Goal: Register for event/course

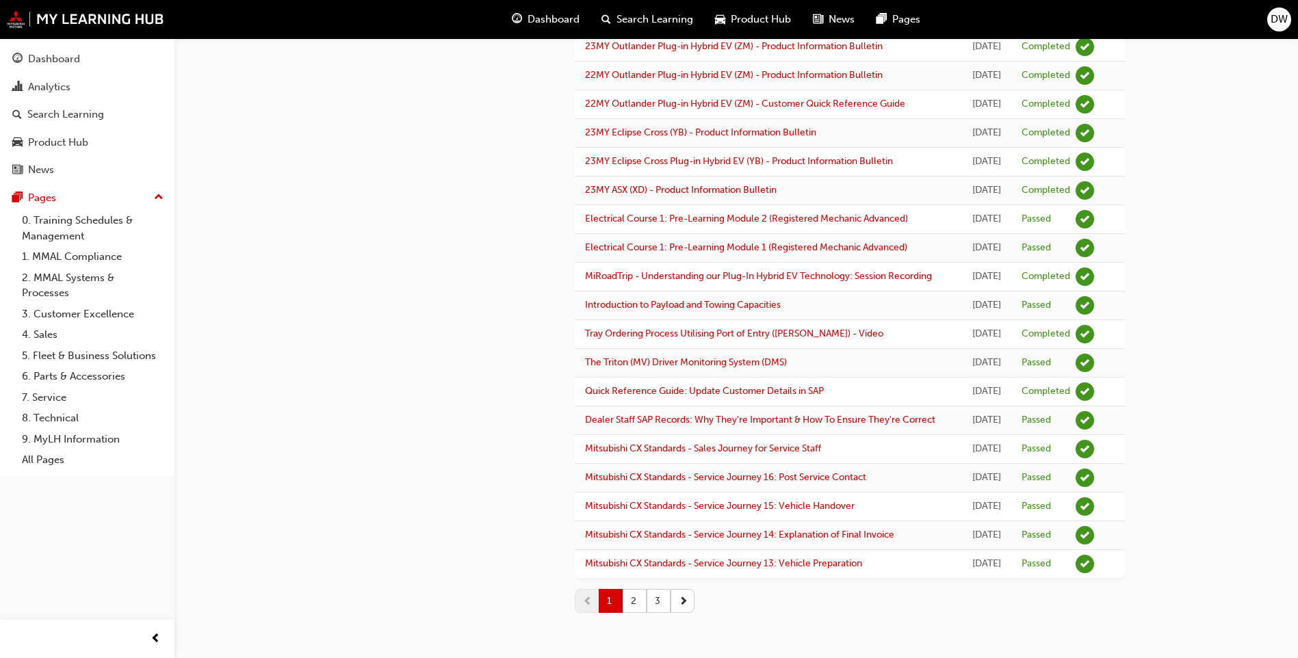
scroll to position [1646, 0]
click at [642, 599] on button "2" at bounding box center [634, 601] width 24 height 24
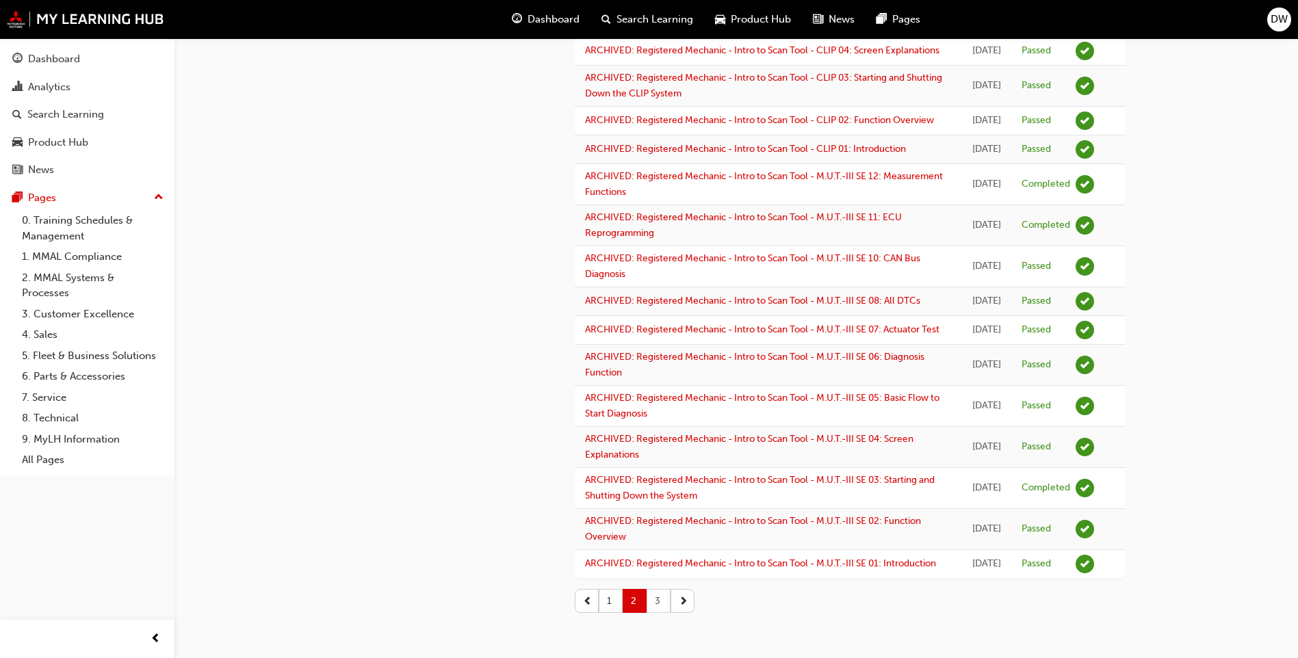
click at [661, 601] on button "3" at bounding box center [658, 601] width 24 height 24
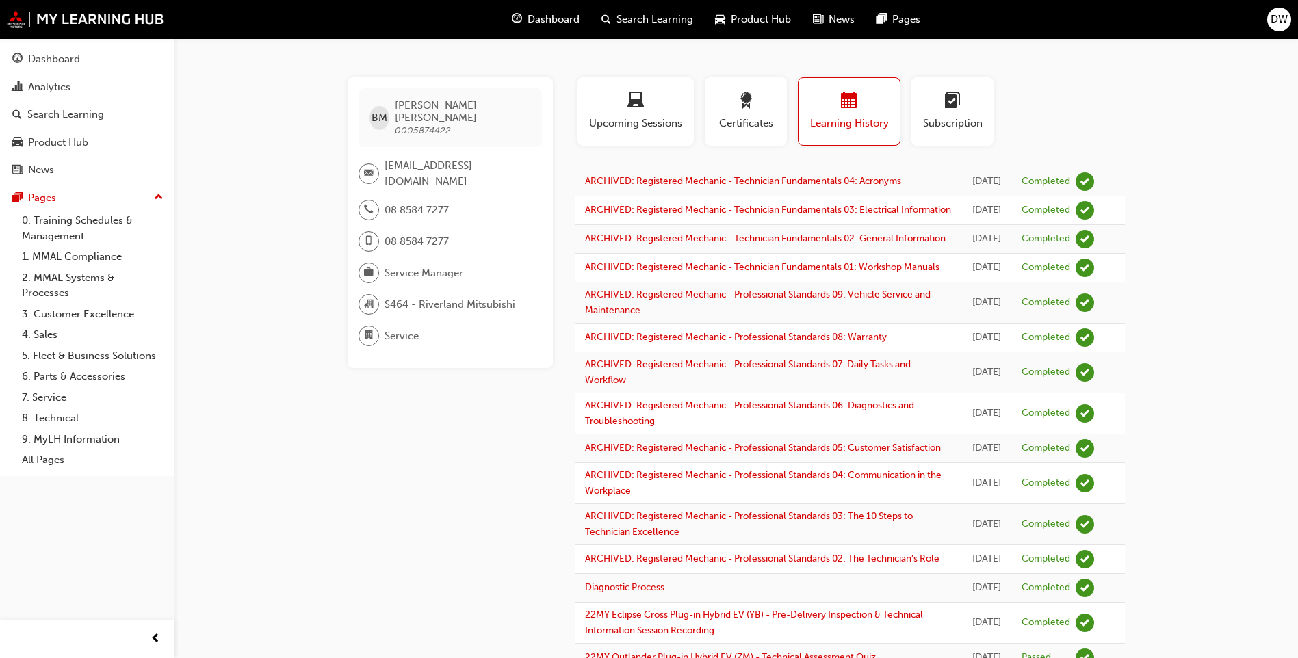
scroll to position [0, 0]
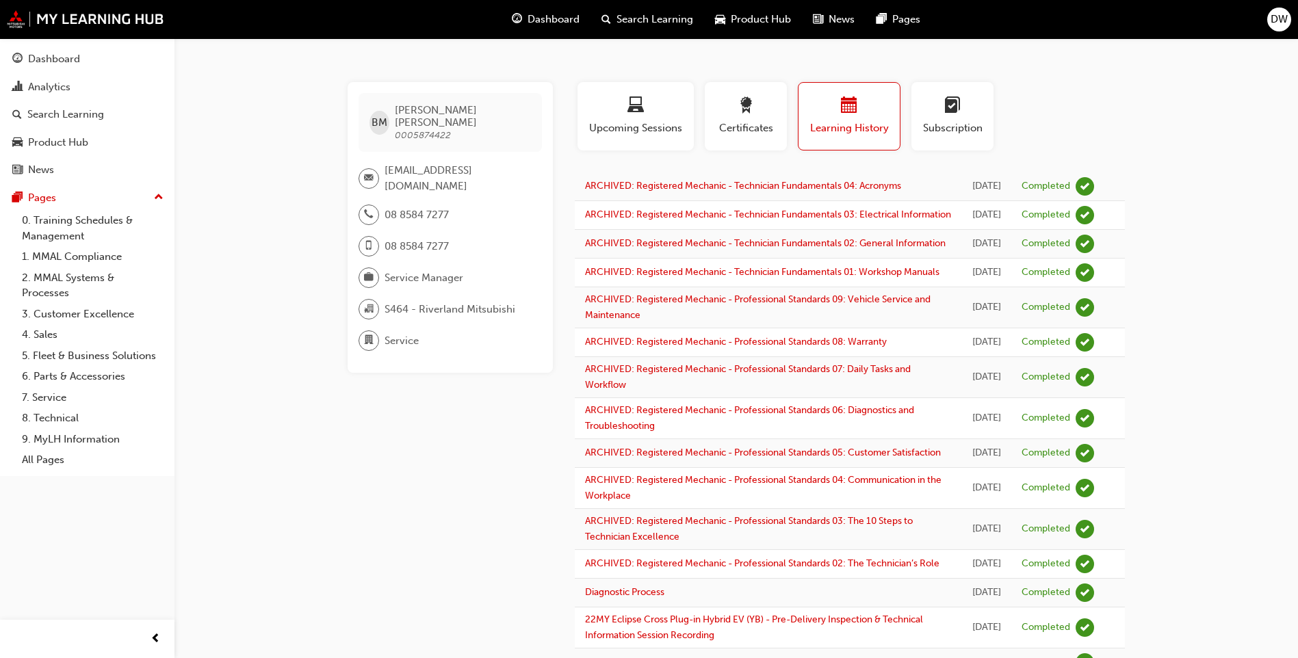
click at [84, 224] on link "0. Training Schedules & Management" at bounding box center [92, 228] width 153 height 36
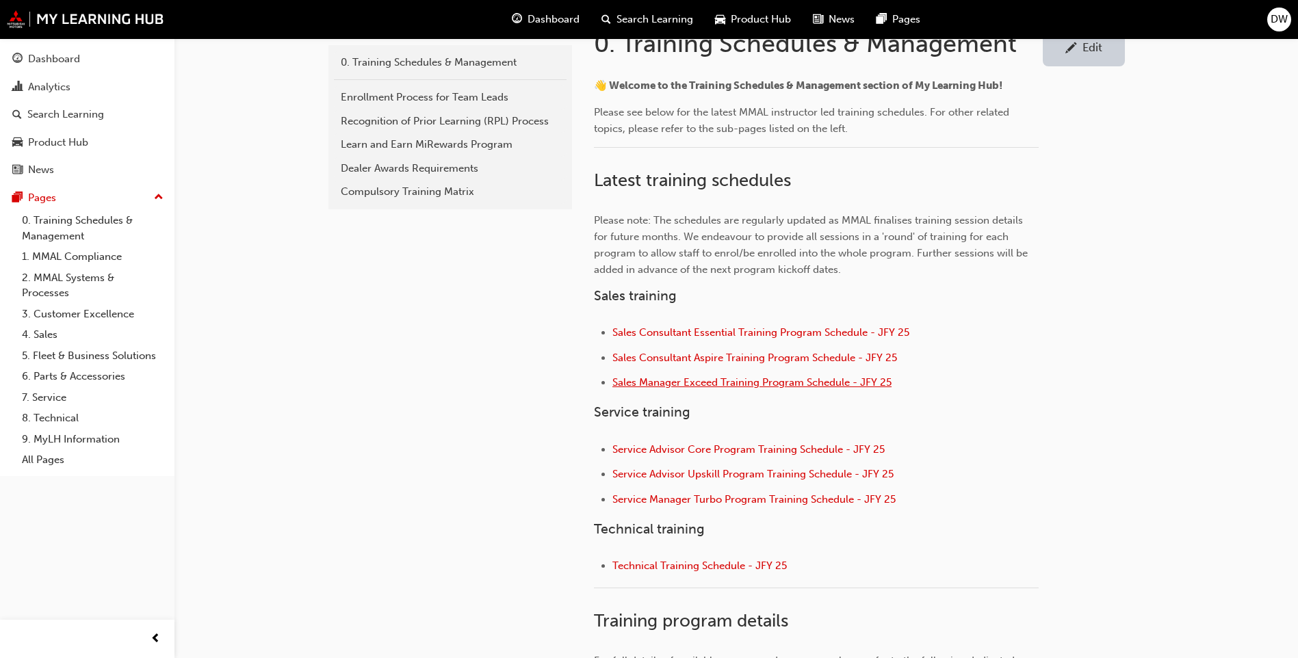
scroll to position [342, 0]
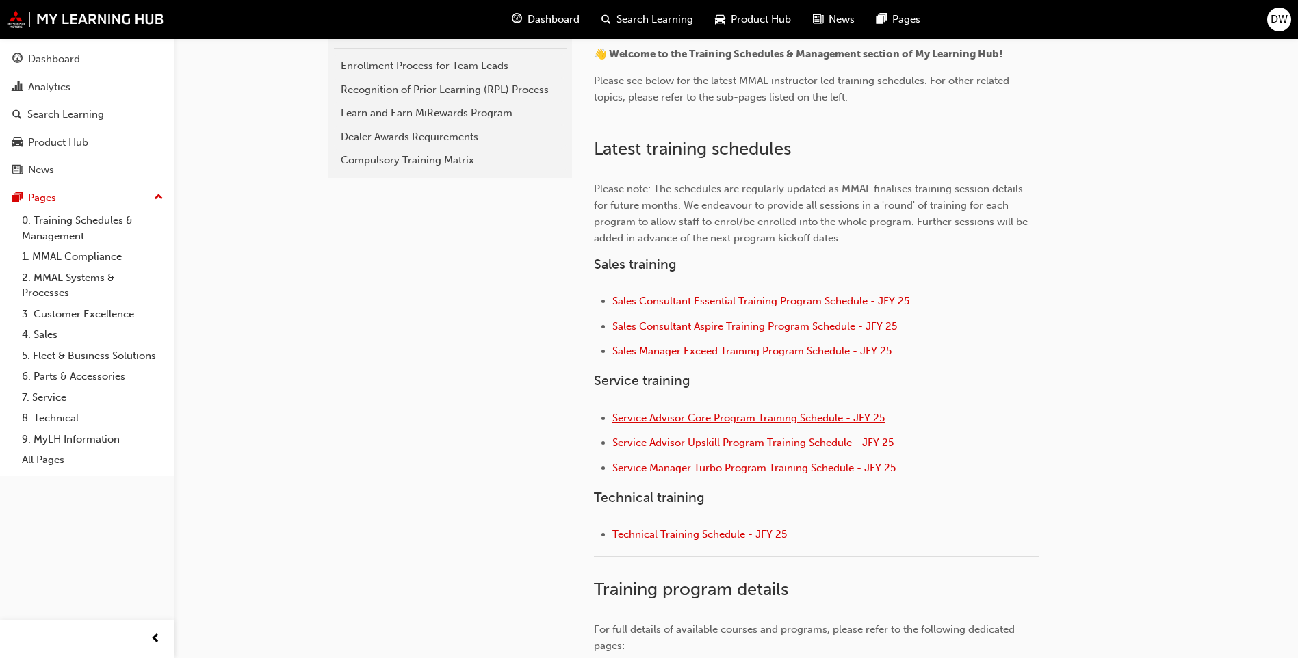
click at [733, 416] on span "Service Advisor Core Program Training Schedule - JFY 25" at bounding box center [748, 418] width 272 height 12
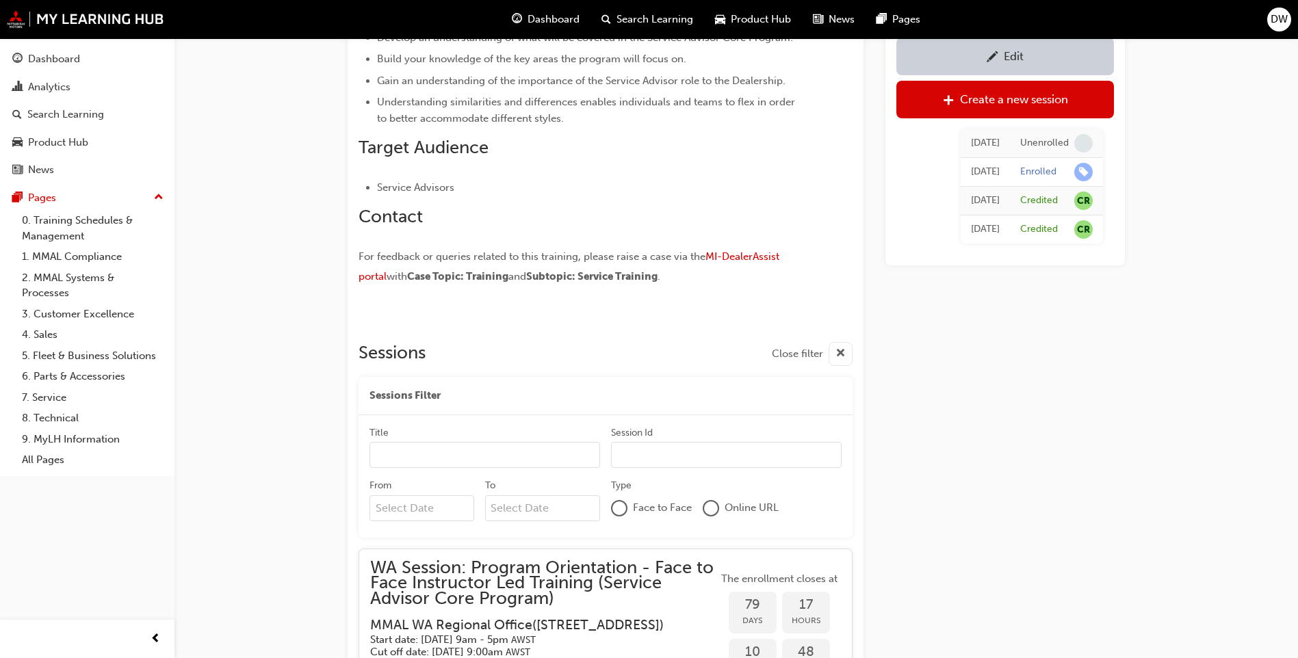
scroll to position [1138, 0]
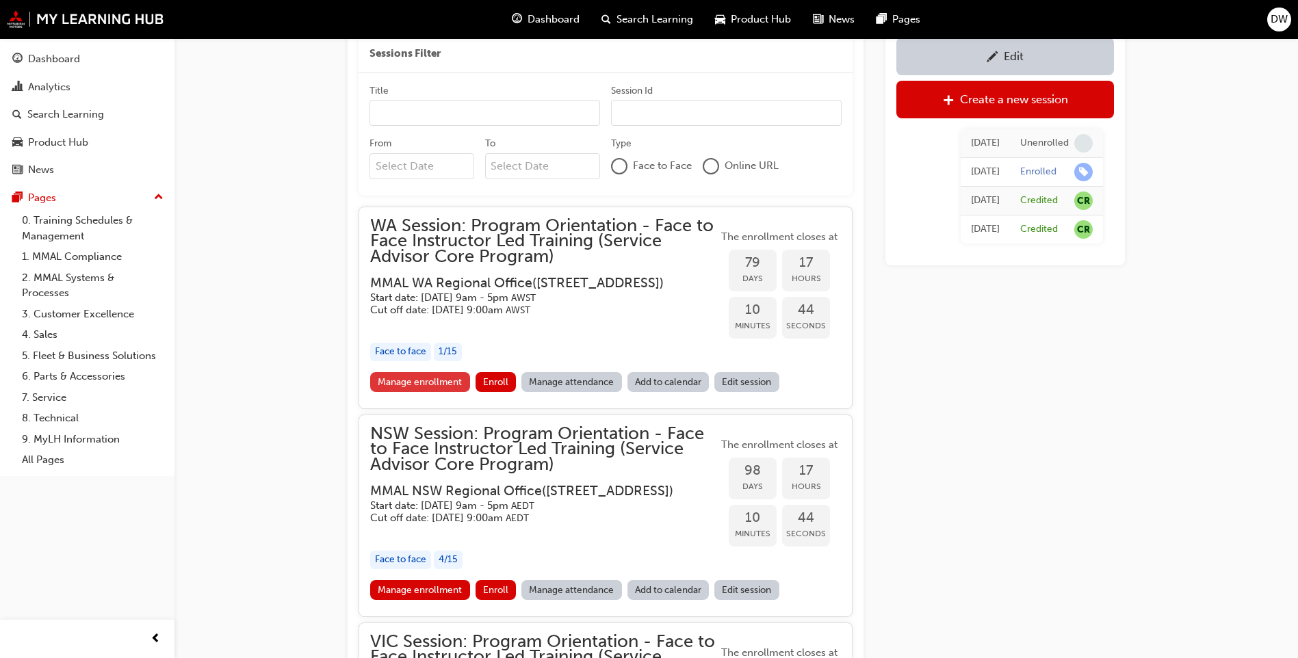
click at [432, 392] on link "Manage enrollment" at bounding box center [420, 382] width 100 height 20
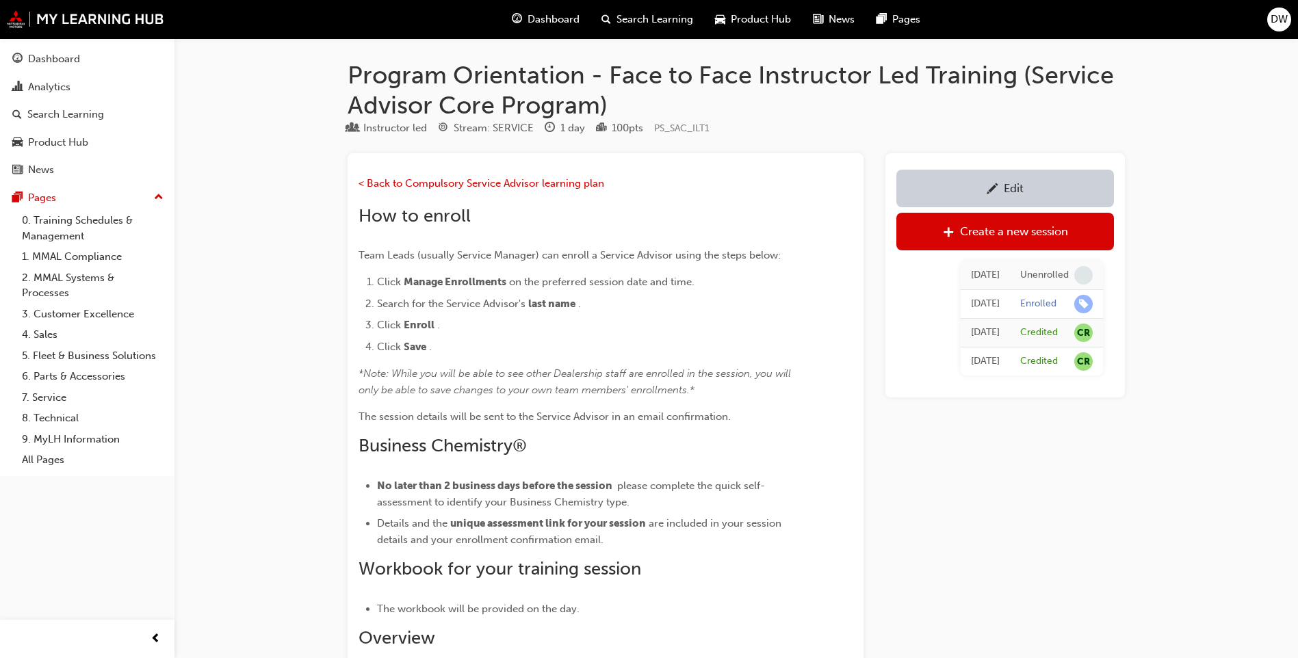
scroll to position [1138, 0]
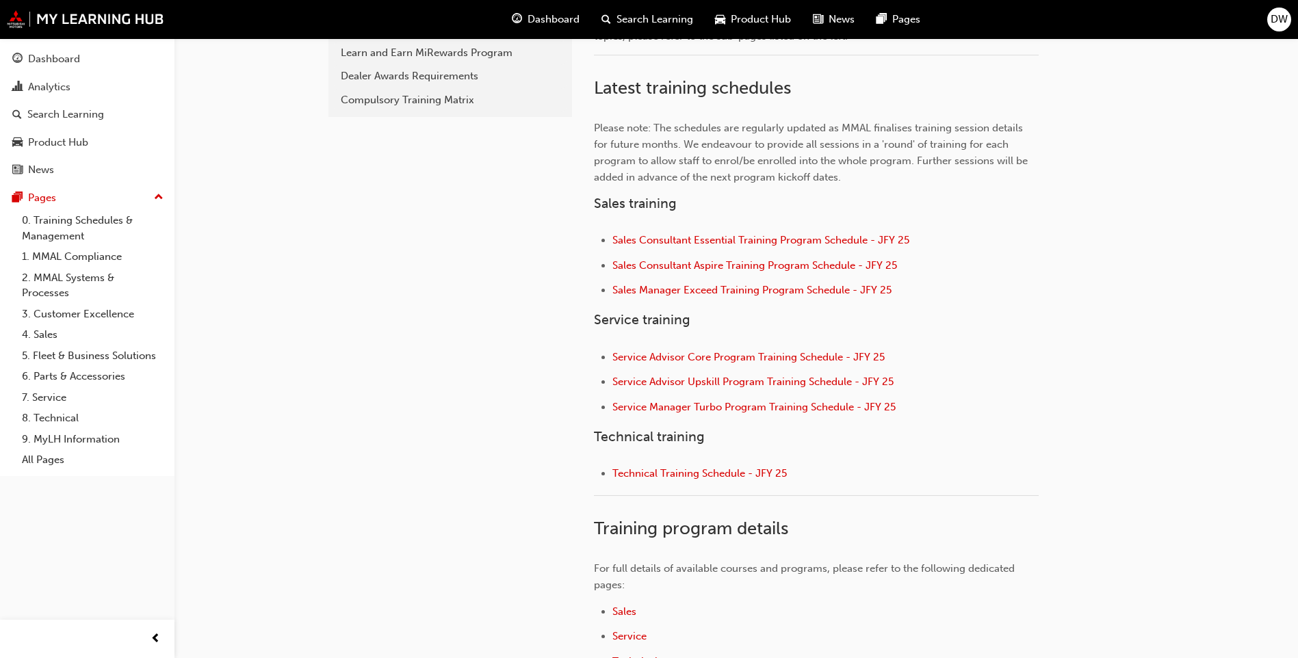
scroll to position [479, 0]
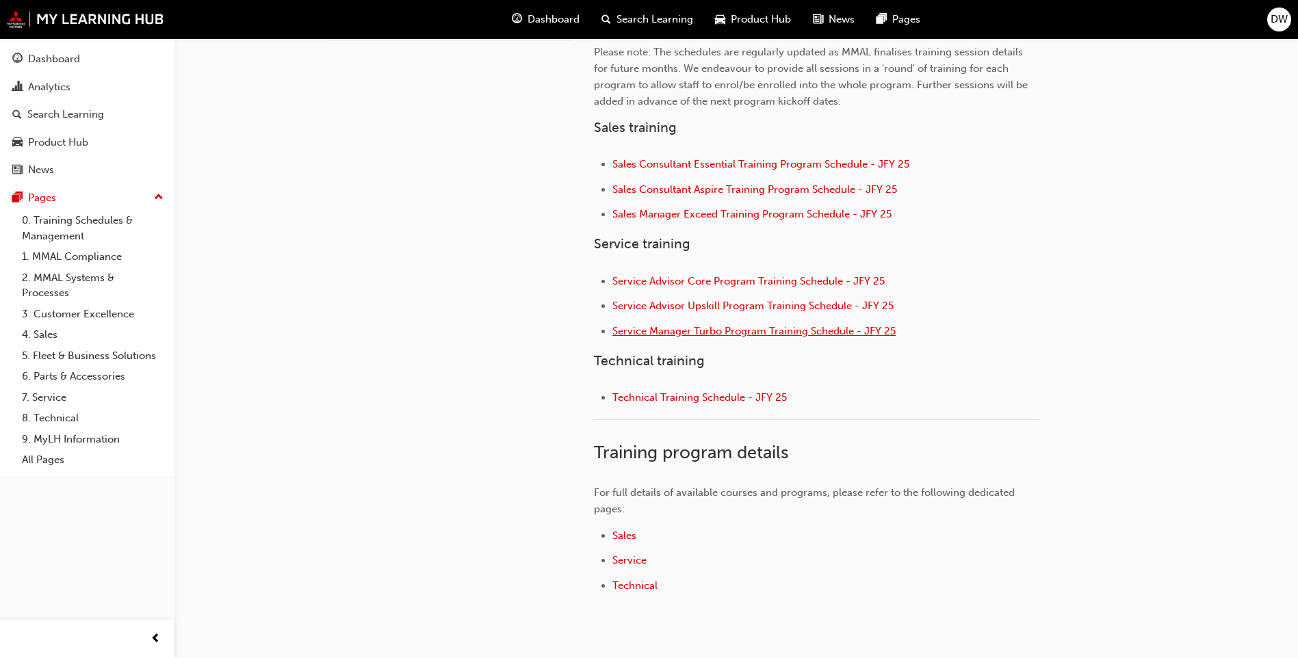
click at [759, 336] on span "Service Manager Turbo Program Training Schedule - JFY 25" at bounding box center [753, 331] width 283 height 12
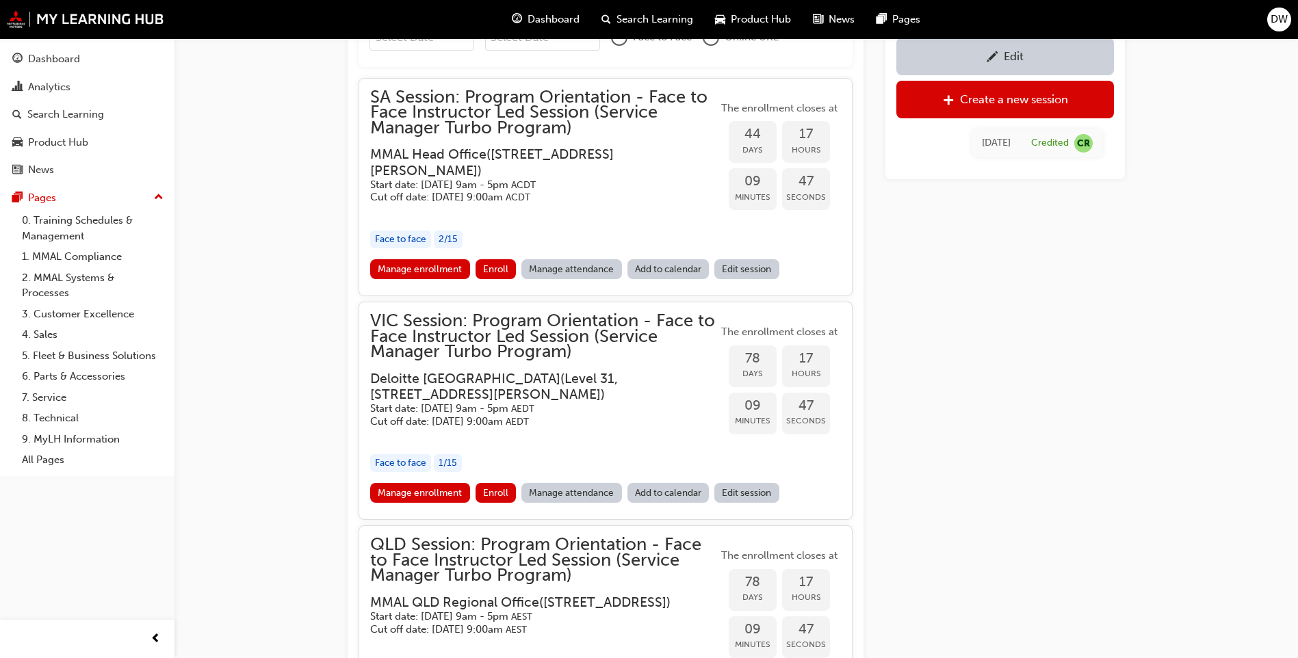
scroll to position [1319, 0]
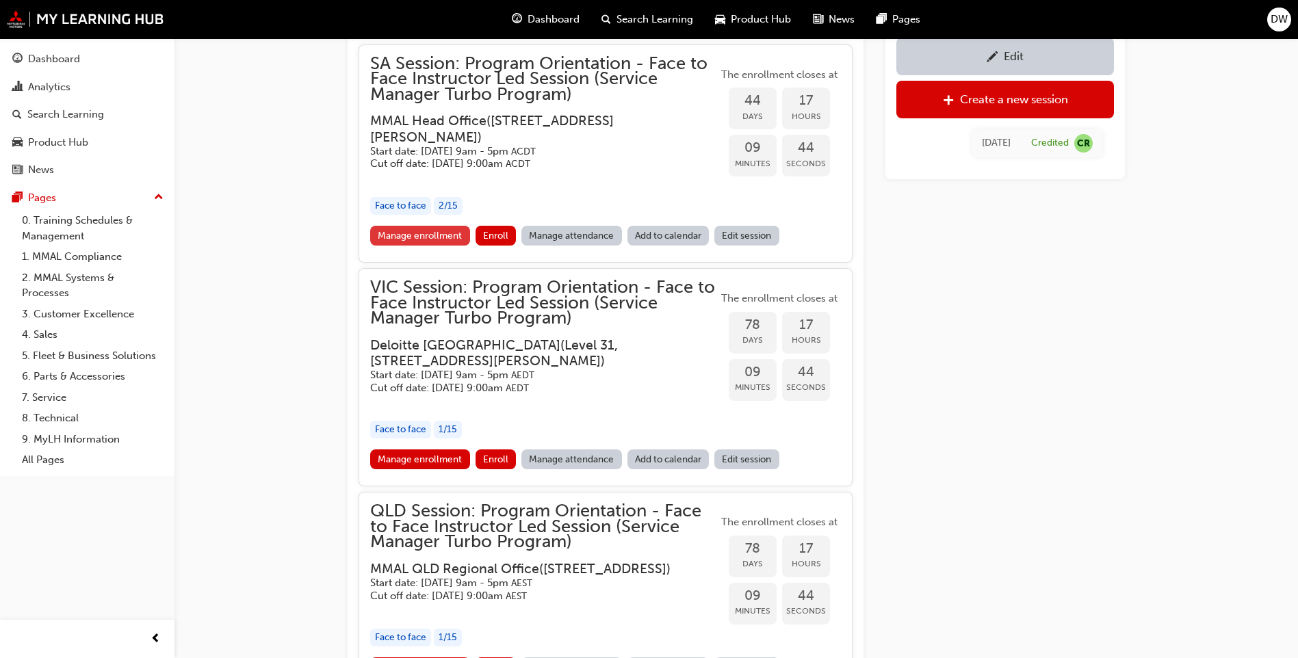
click at [460, 235] on link "Manage enrollment" at bounding box center [420, 236] width 100 height 20
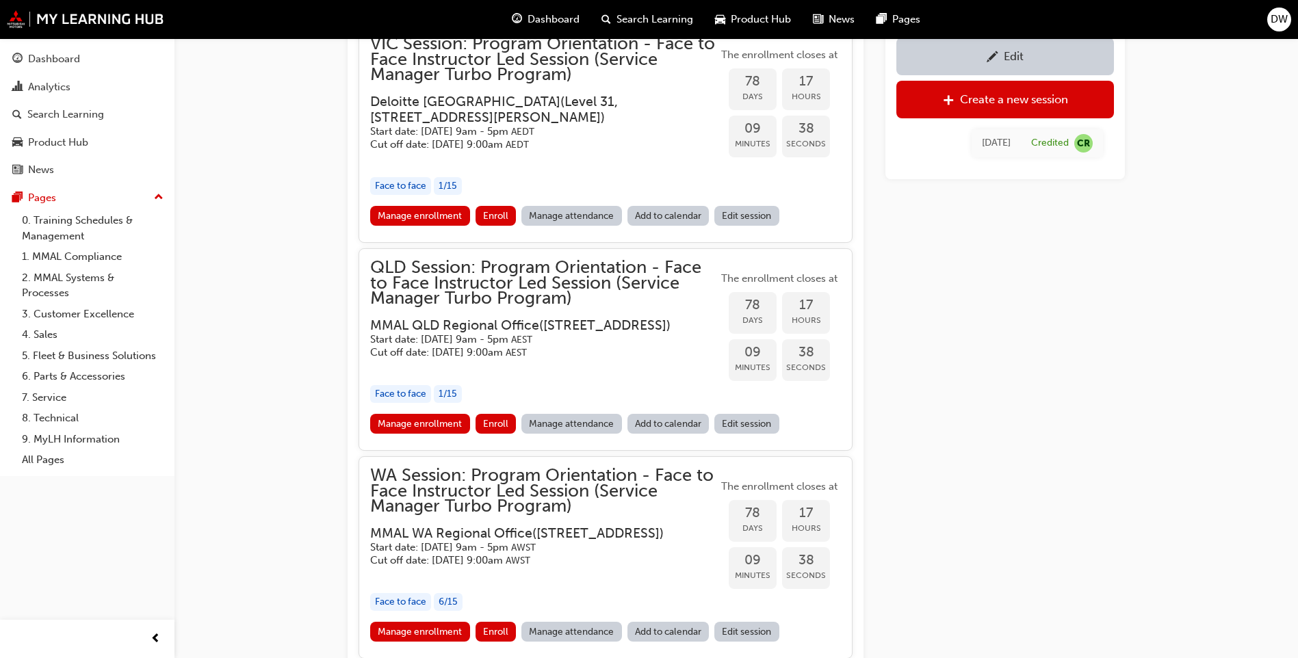
scroll to position [1729, 0]
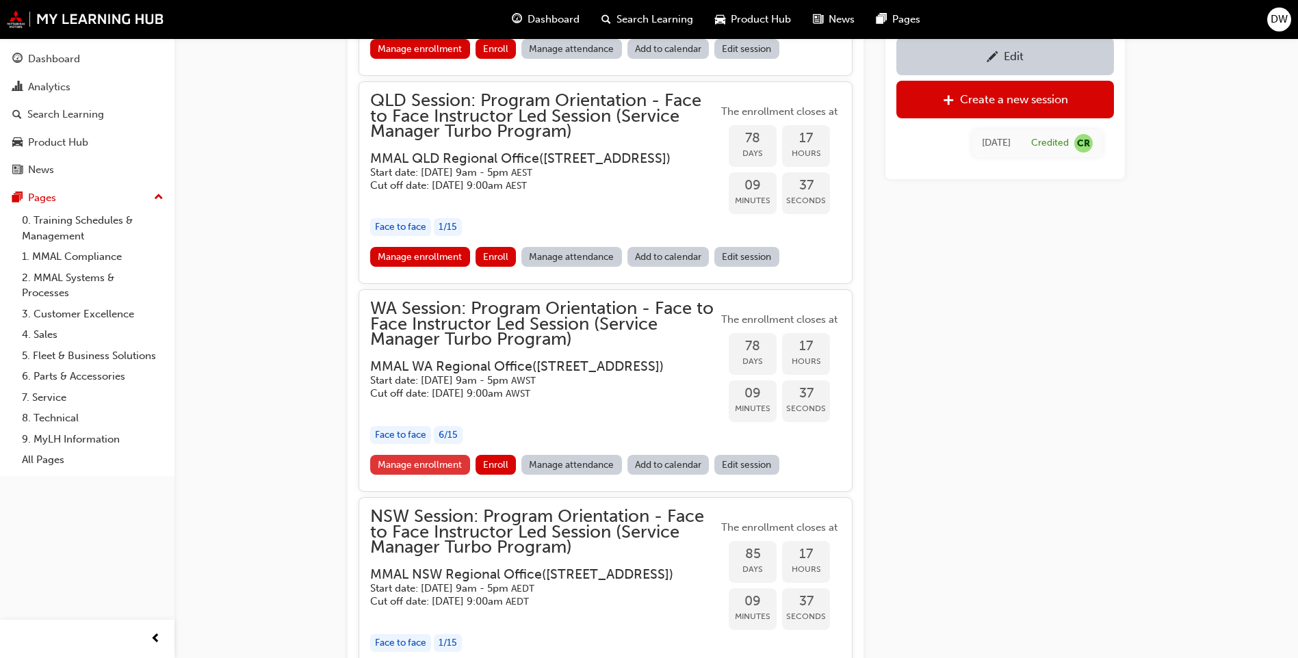
click at [438, 475] on link "Manage enrollment" at bounding box center [420, 465] width 100 height 20
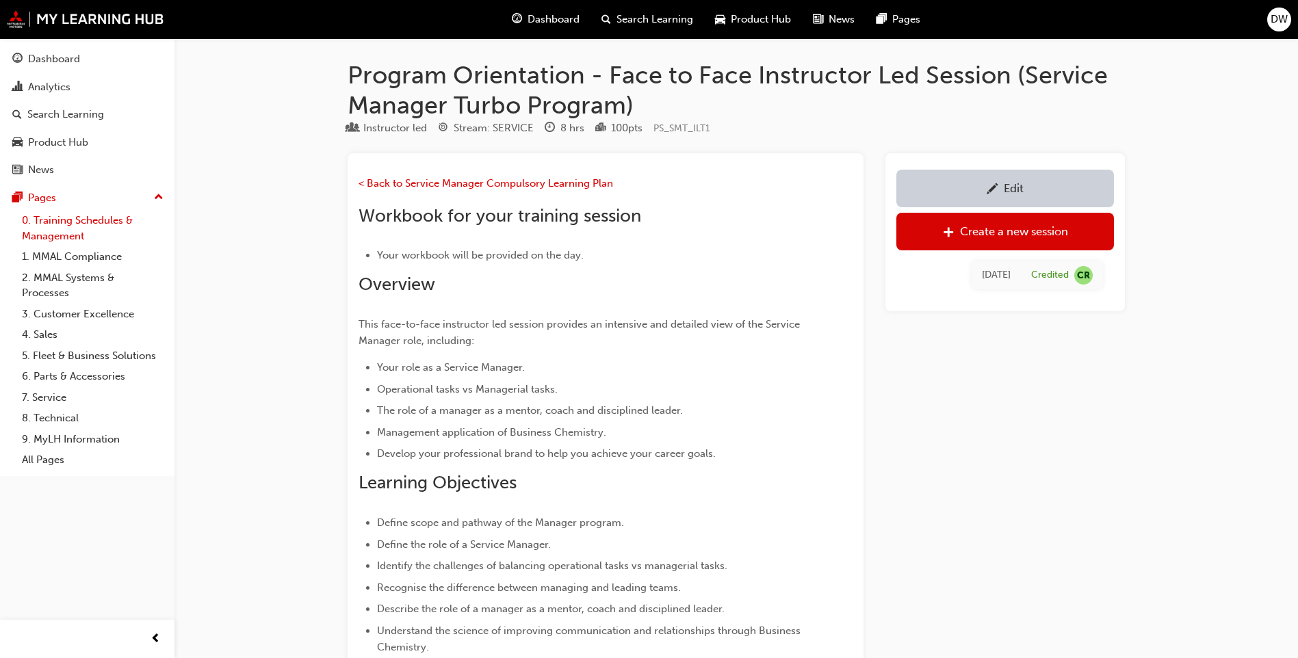
drag, startPoint x: 88, startPoint y: 228, endPoint x: 96, endPoint y: 226, distance: 8.7
click at [88, 228] on link "0. Training Schedules & Management" at bounding box center [92, 228] width 153 height 36
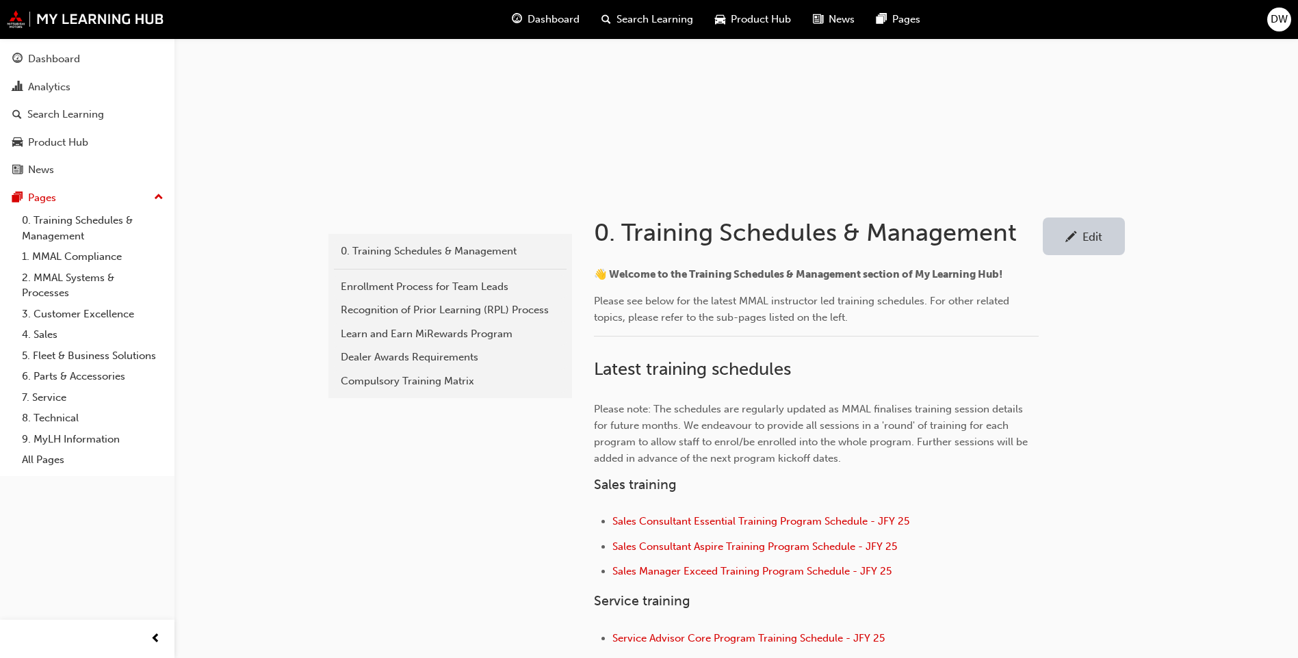
scroll to position [410, 0]
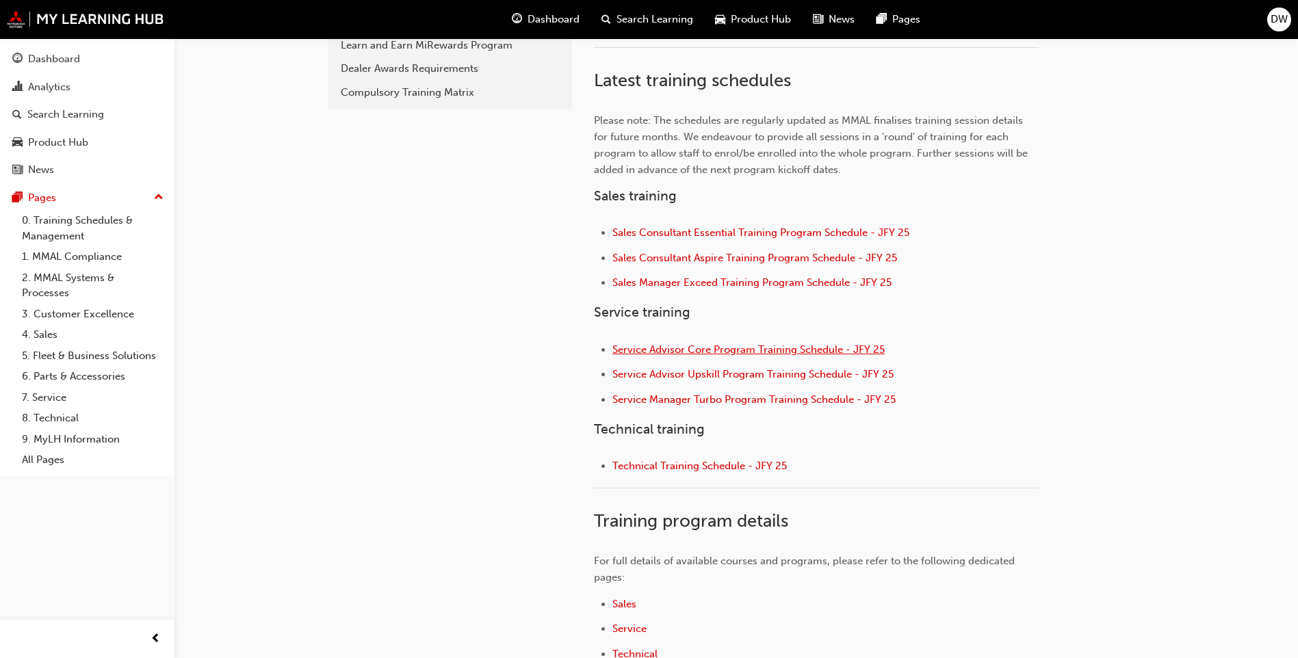
click at [735, 351] on span "Service Advisor Core Program Training Schedule - JFY 25" at bounding box center [748, 349] width 272 height 12
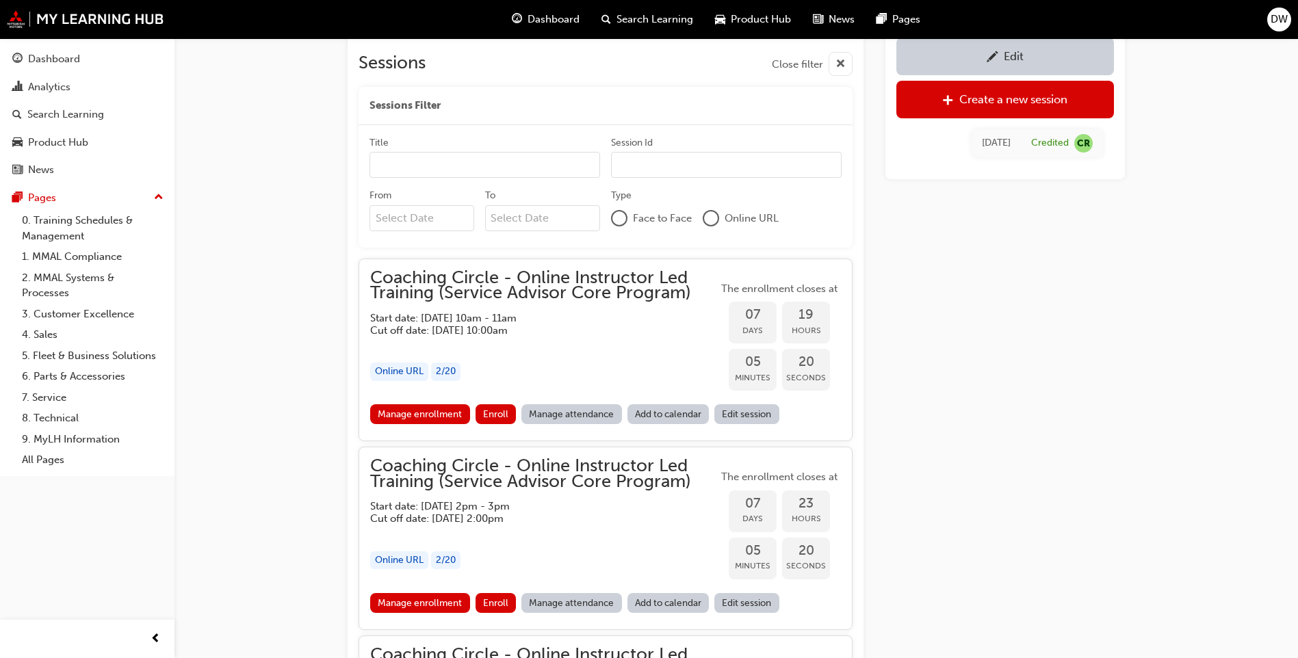
scroll to position [949, 0]
click at [449, 596] on link "Manage enrollment" at bounding box center [420, 602] width 100 height 20
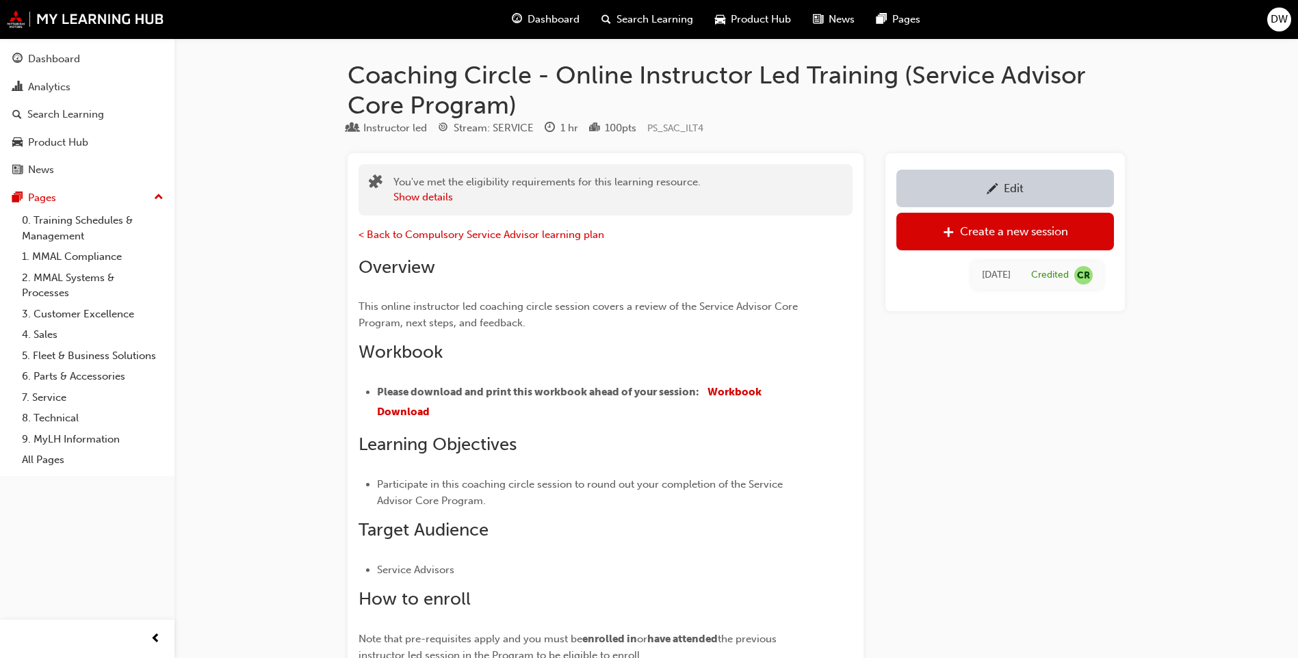
scroll to position [949, 0]
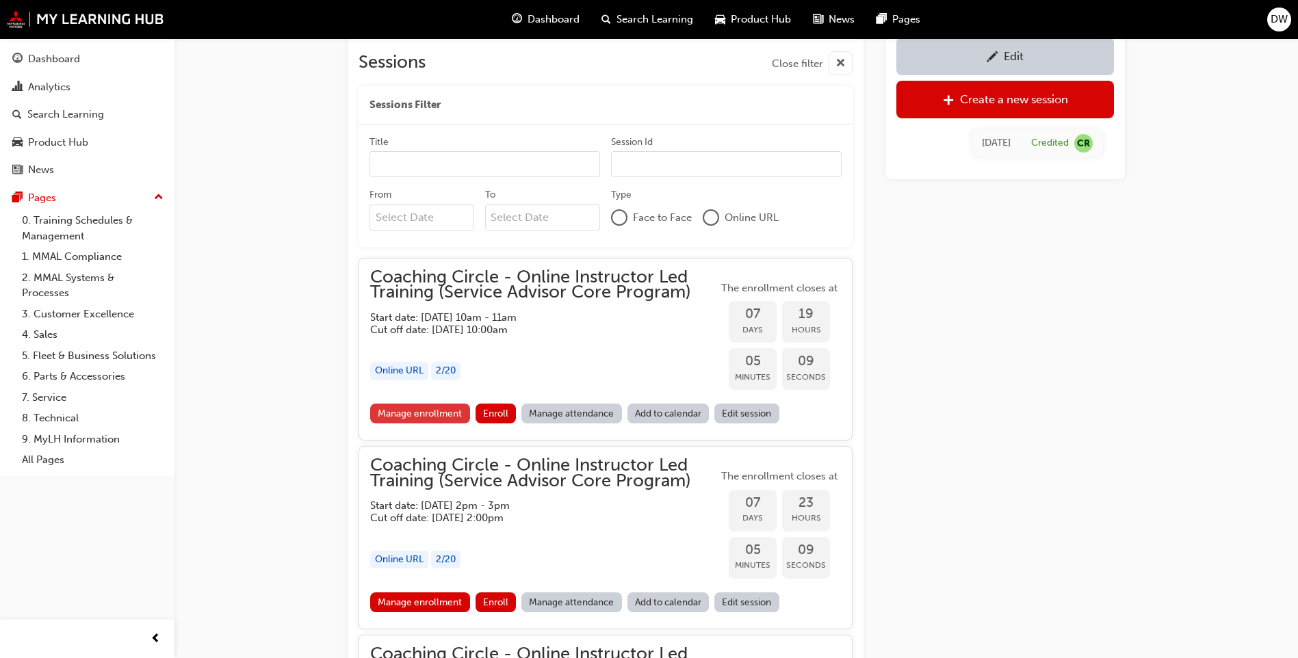
click at [430, 412] on link "Manage enrollment" at bounding box center [420, 414] width 100 height 20
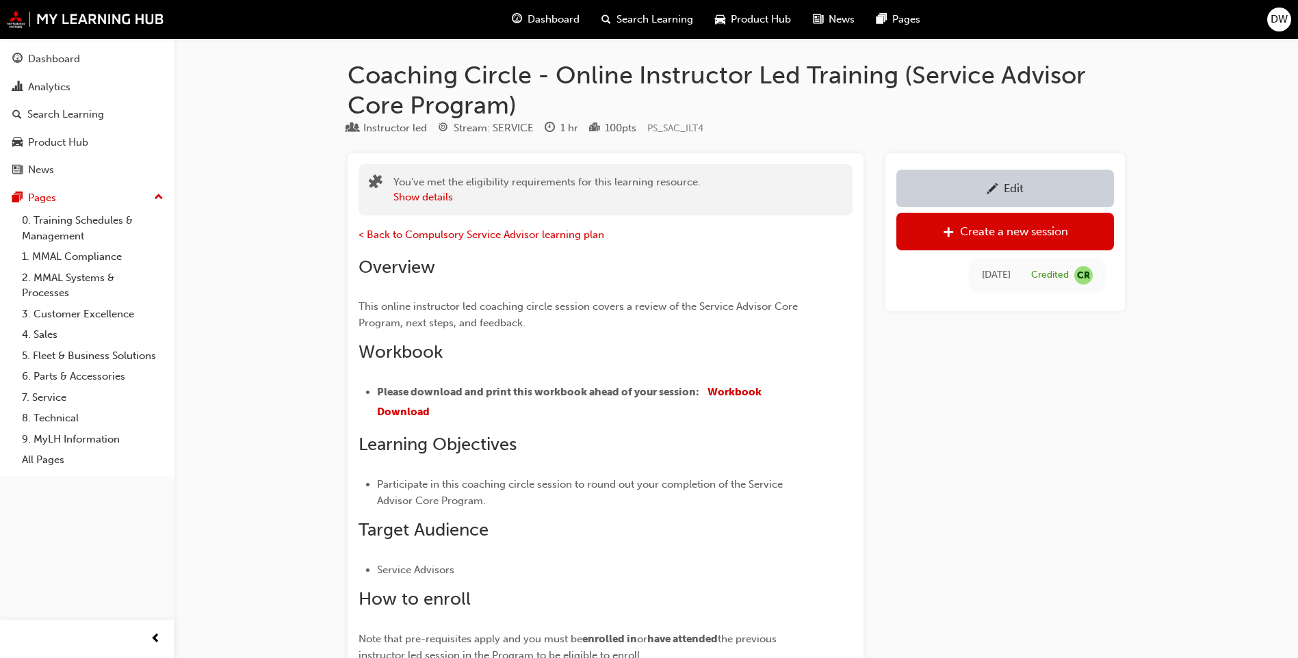
scroll to position [949, 0]
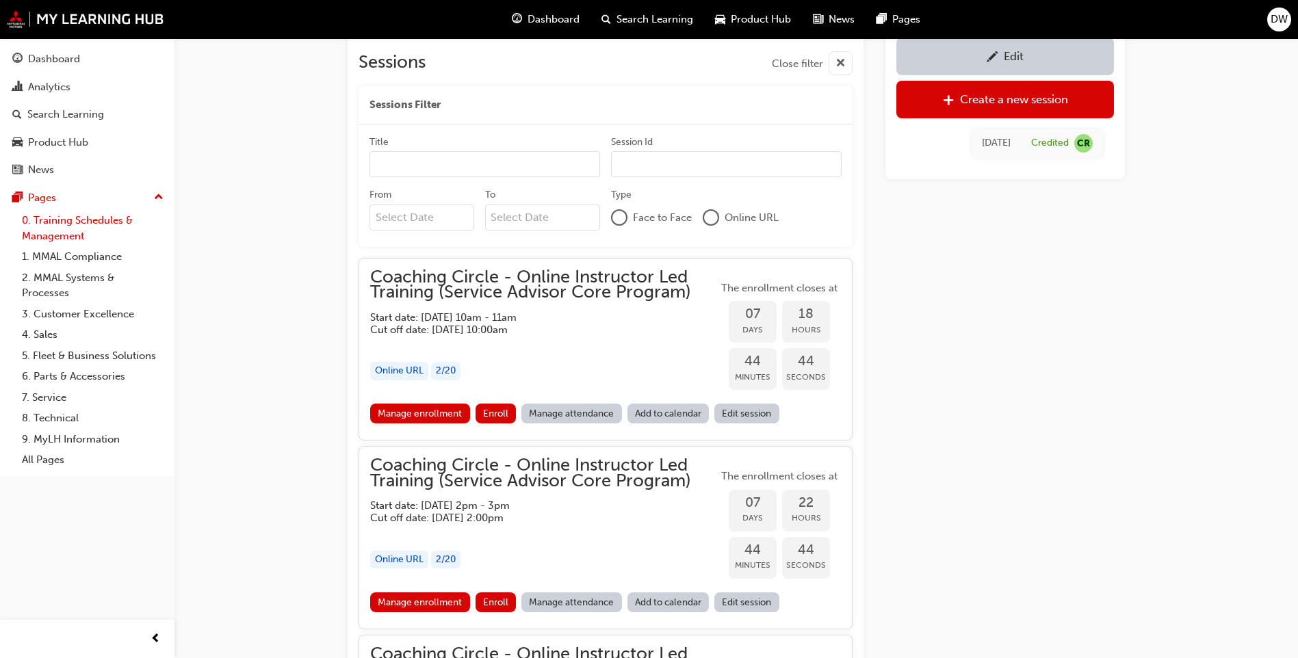
click at [100, 228] on link "0. Training Schedules & Management" at bounding box center [92, 228] width 153 height 36
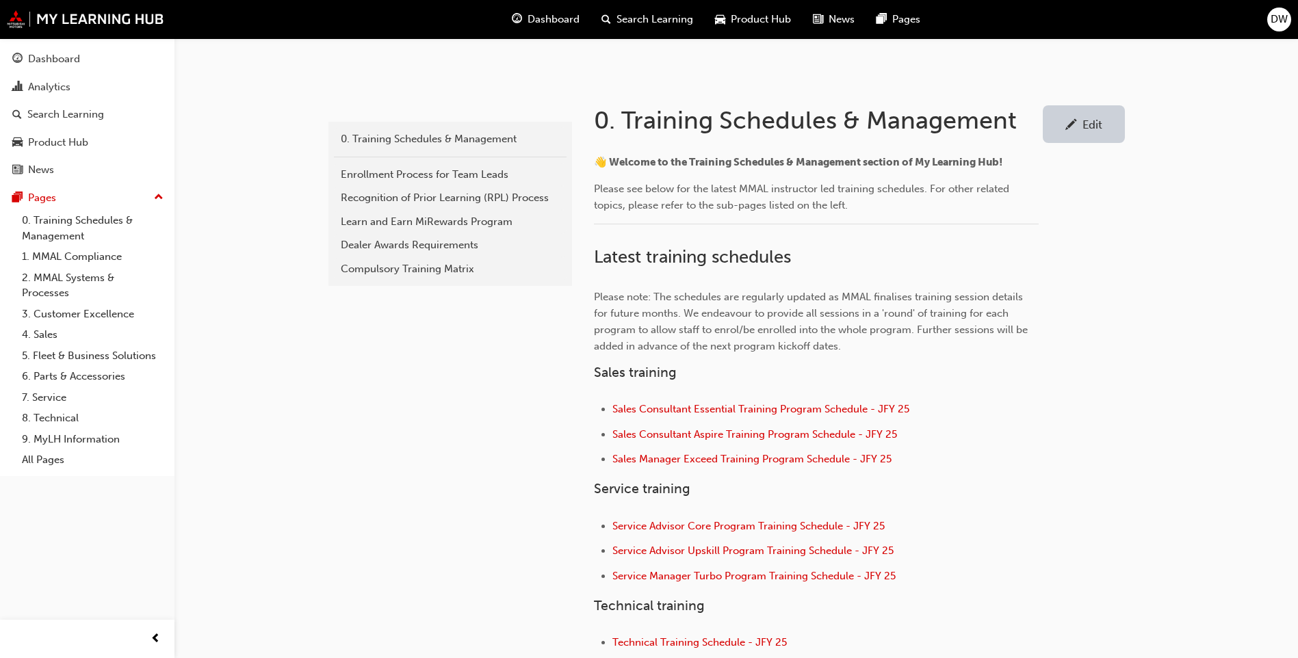
scroll to position [342, 0]
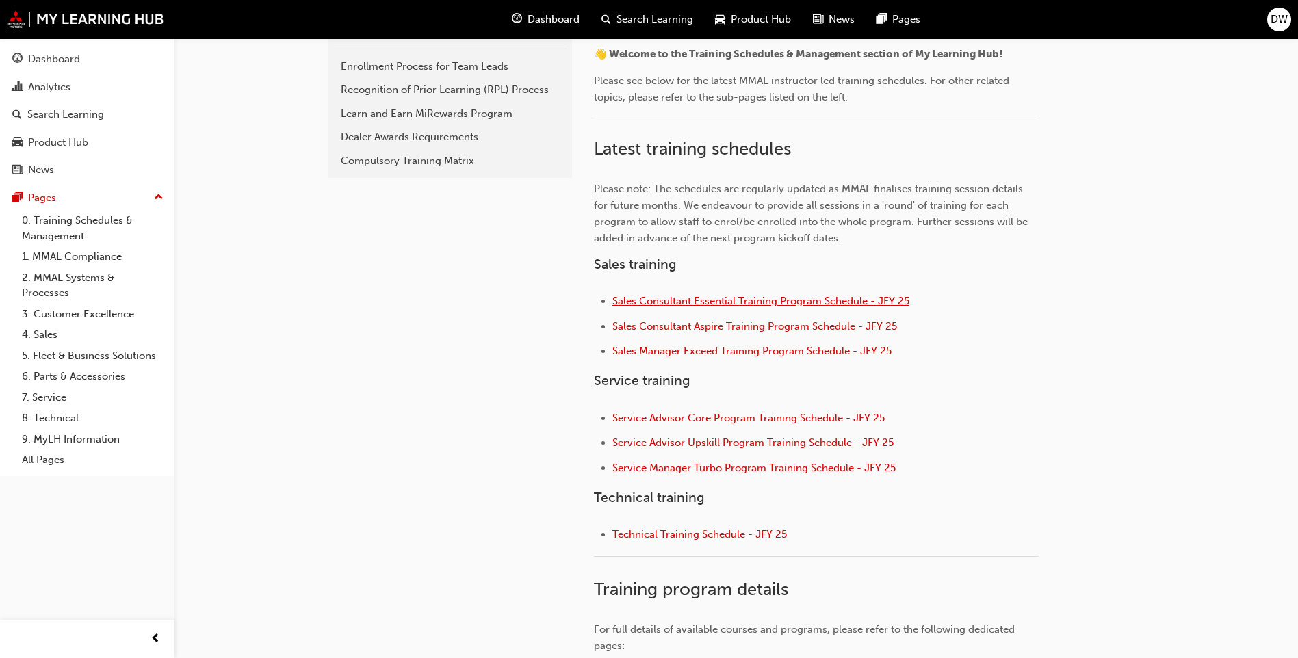
click at [739, 300] on span "Sales Consultant Essential Training Program Schedule - JFY 25" at bounding box center [760, 301] width 297 height 12
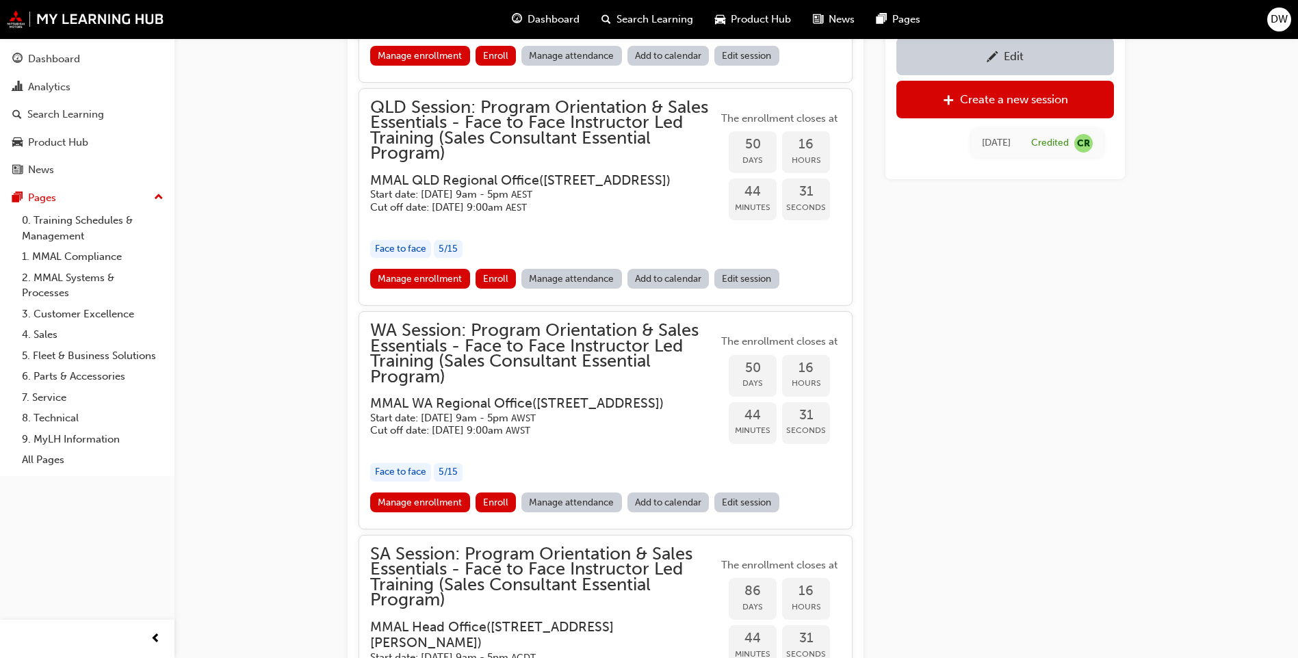
scroll to position [2123, 0]
click at [449, 512] on link "Manage enrollment" at bounding box center [420, 502] width 100 height 20
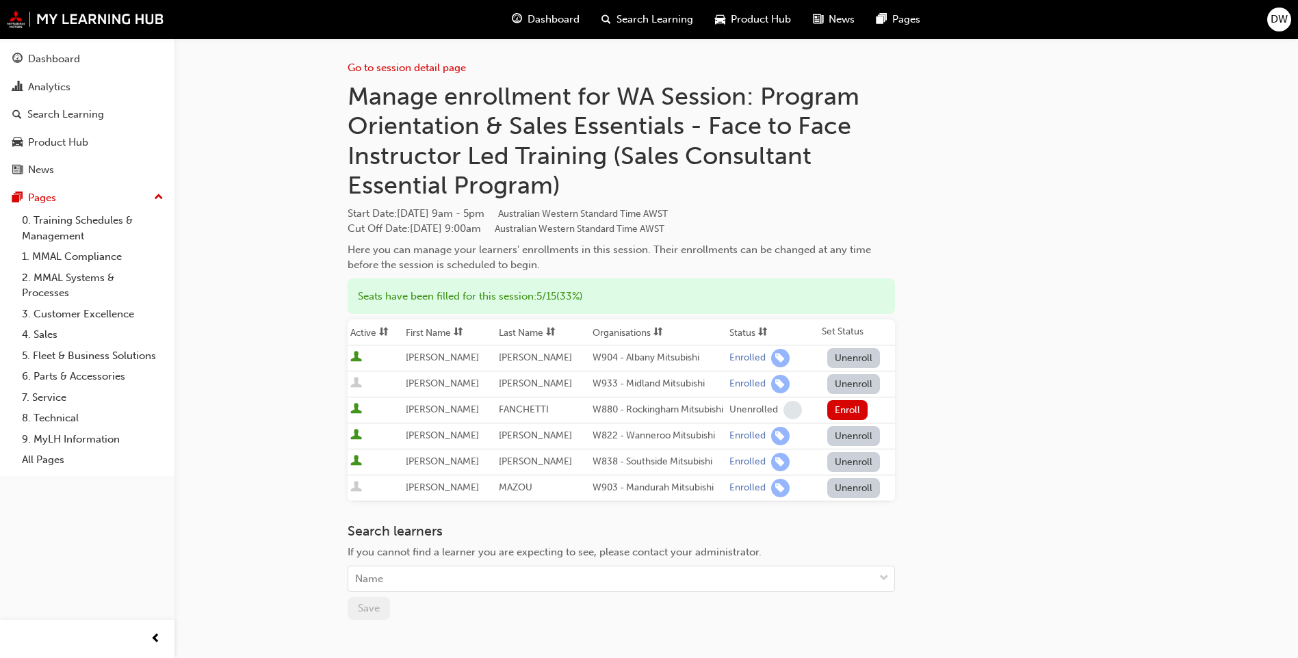
click at [843, 384] on button "Unenroll" at bounding box center [853, 384] width 53 height 20
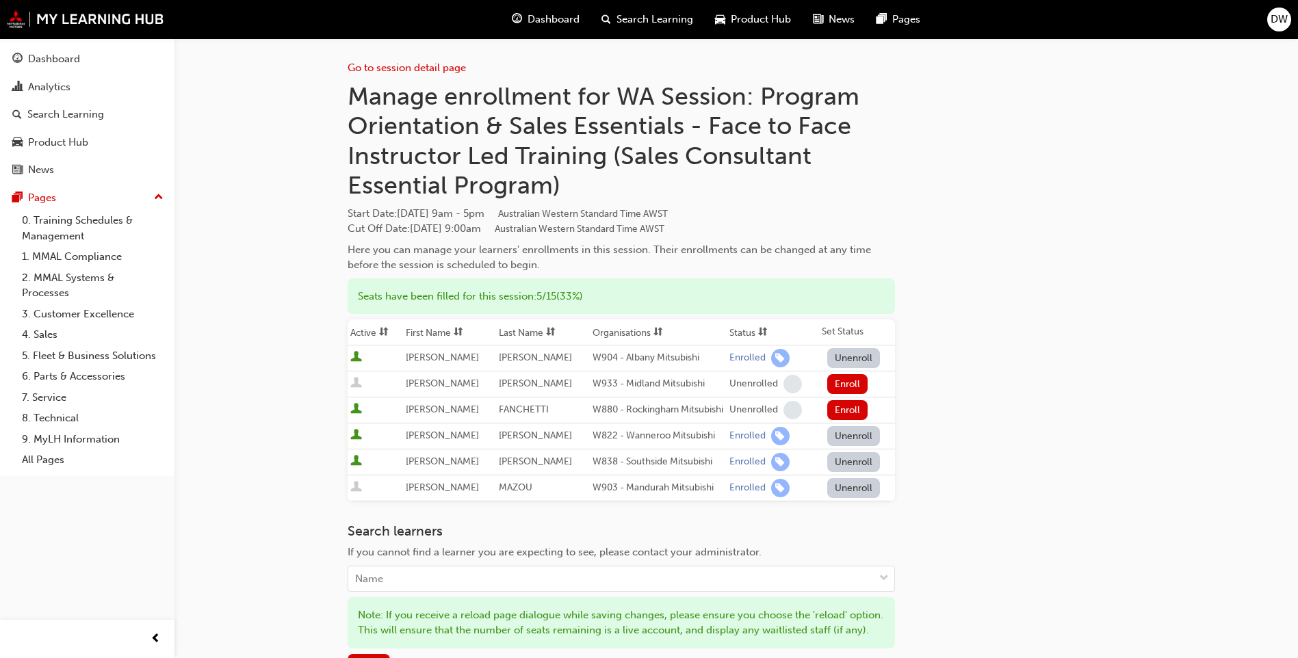
click at [837, 497] on button "Unenroll" at bounding box center [853, 488] width 53 height 20
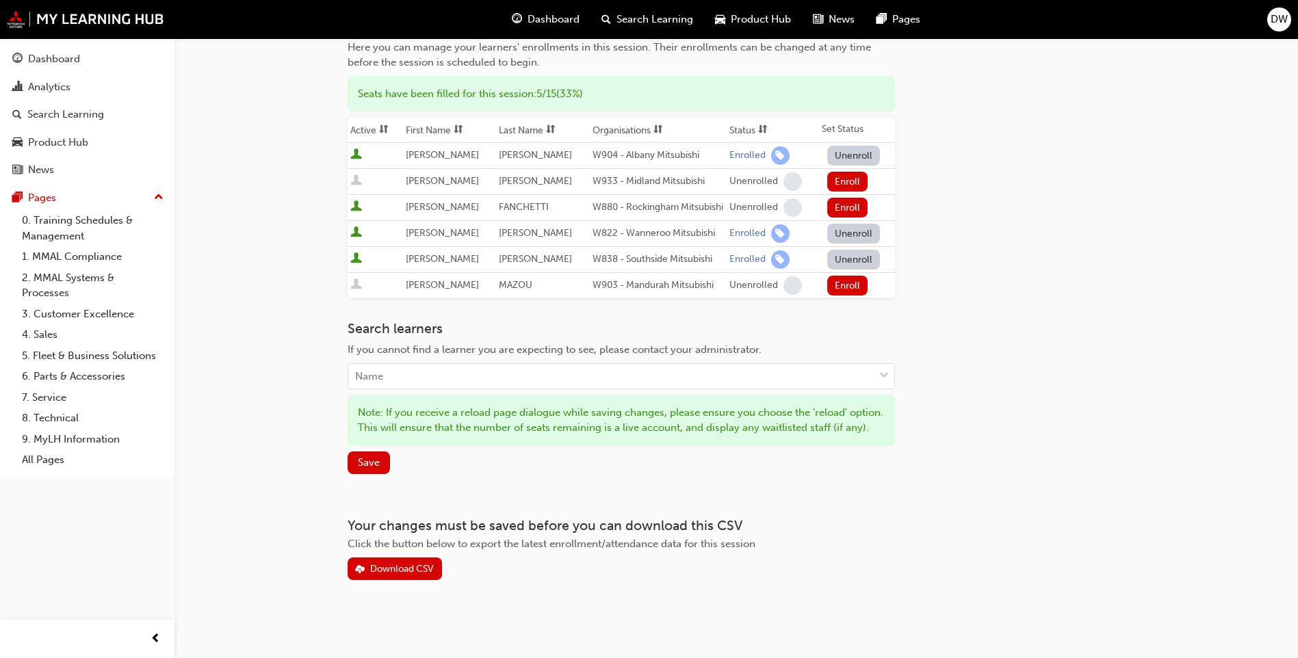
scroll to position [228, 0]
click at [381, 471] on button "Save" at bounding box center [368, 462] width 42 height 23
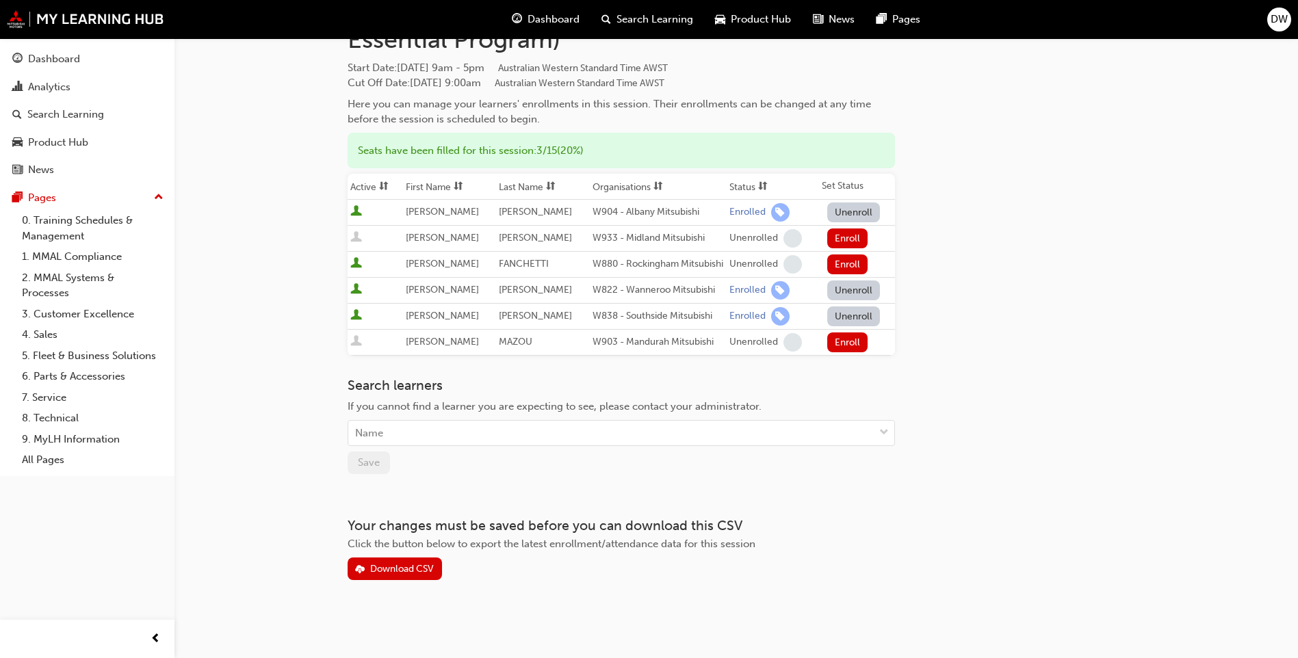
scroll to position [157, 0]
drag, startPoint x: 111, startPoint y: 223, endPoint x: 326, endPoint y: 260, distance: 217.9
click at [111, 223] on link "0. Training Schedules & Management" at bounding box center [92, 228] width 153 height 36
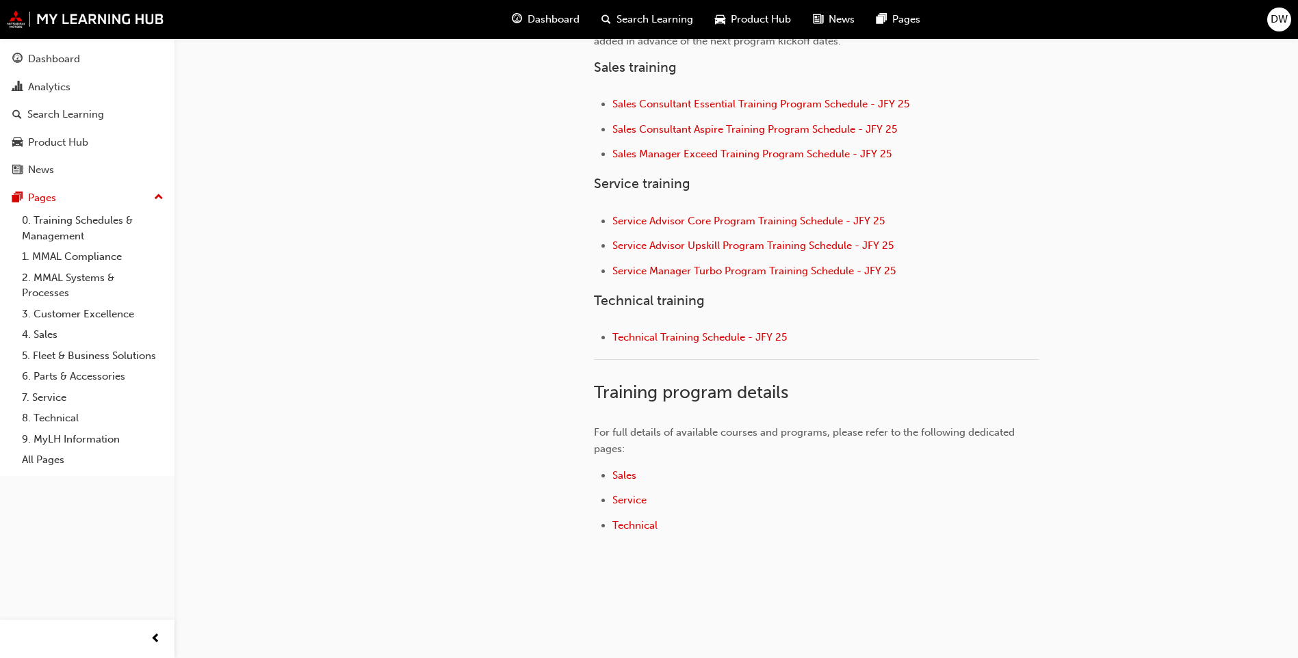
scroll to position [547, 0]
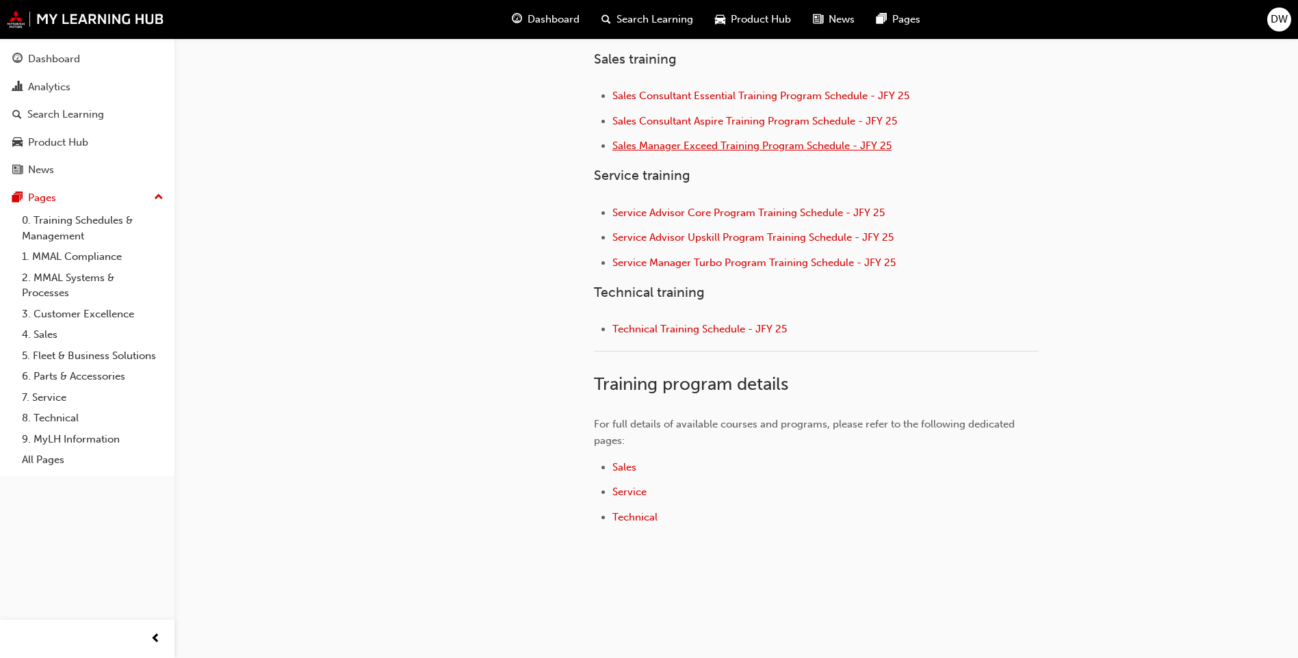
click at [706, 145] on span "Sales Manager Exceed Training Program Schedule - JFY 25" at bounding box center [751, 146] width 279 height 12
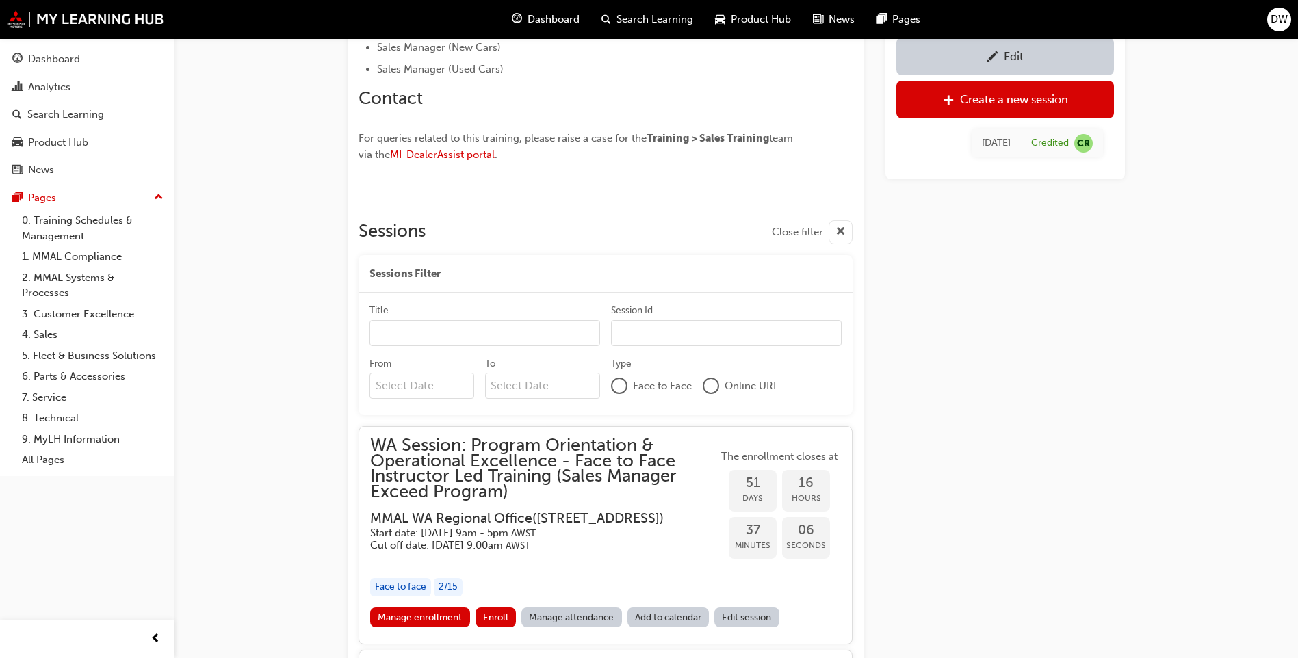
scroll to position [1039, 0]
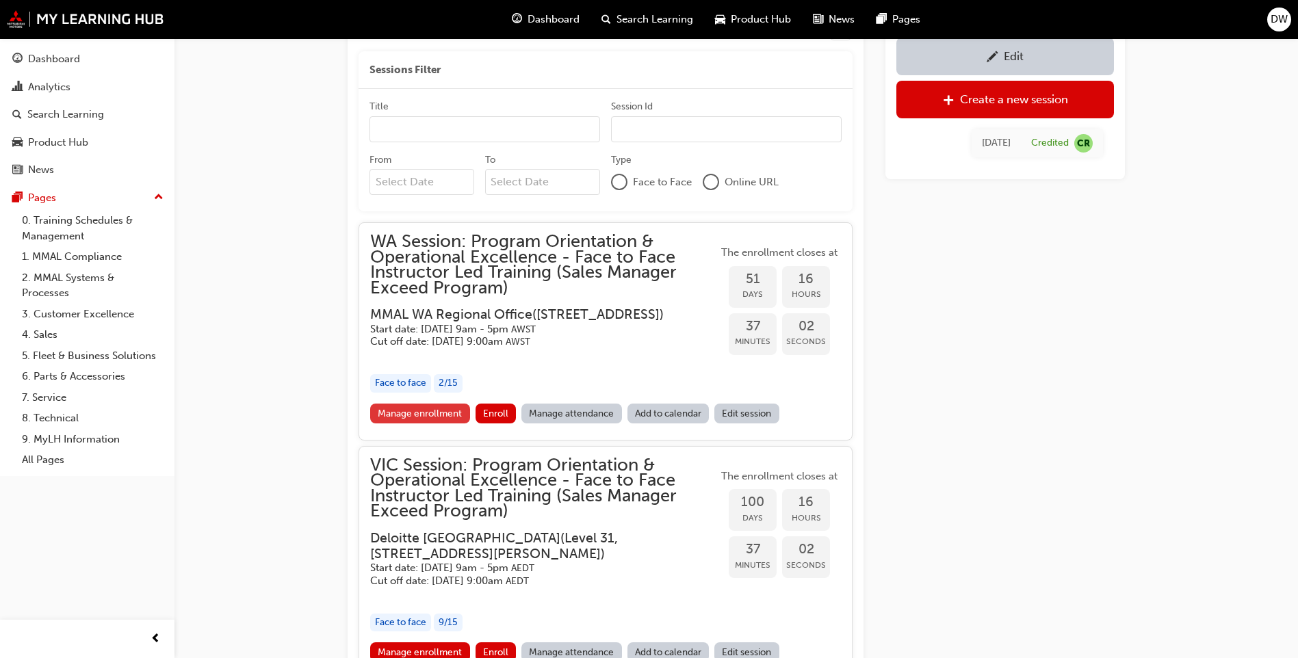
click at [453, 412] on link "Manage enrollment" at bounding box center [420, 414] width 100 height 20
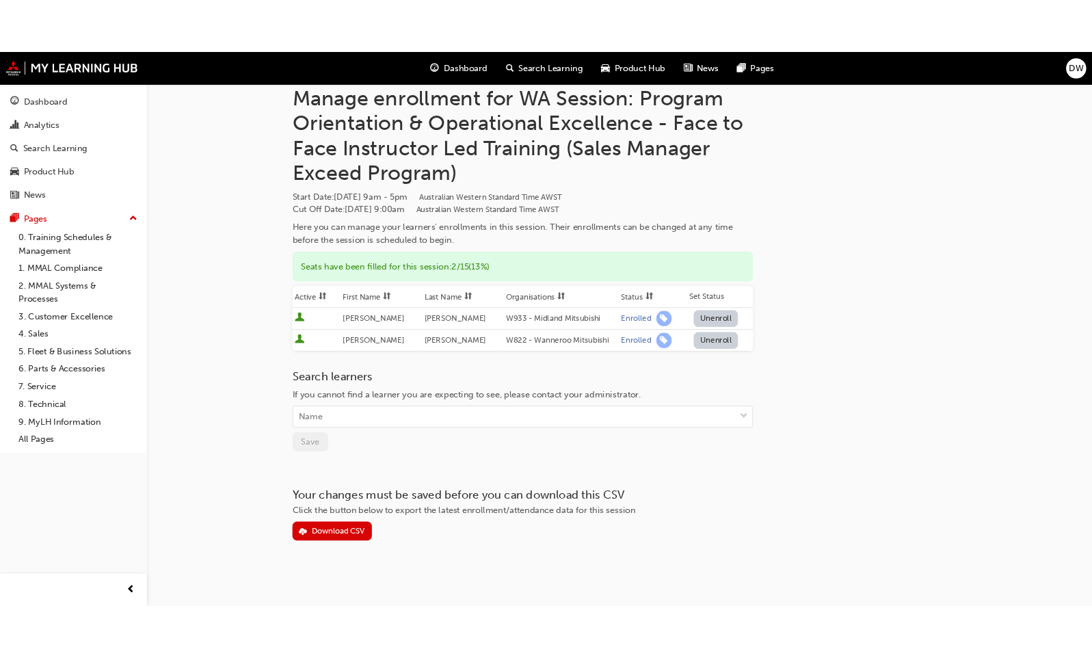
scroll to position [27, 0]
